Goal: Task Accomplishment & Management: Manage account settings

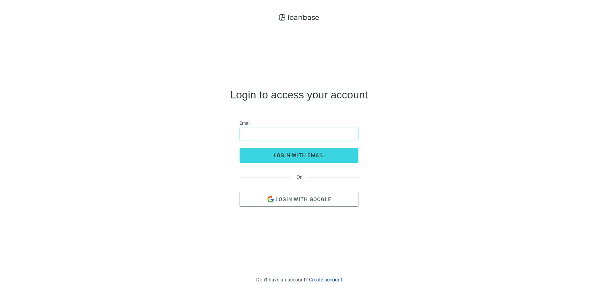
click at [303, 129] on input "email" at bounding box center [298, 134] width 111 height 12
type input "**********"
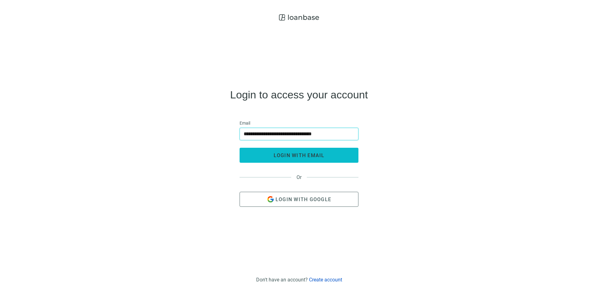
click at [297, 160] on button "login with email" at bounding box center [298, 155] width 119 height 15
